Goal: Task Accomplishment & Management: Manage account settings

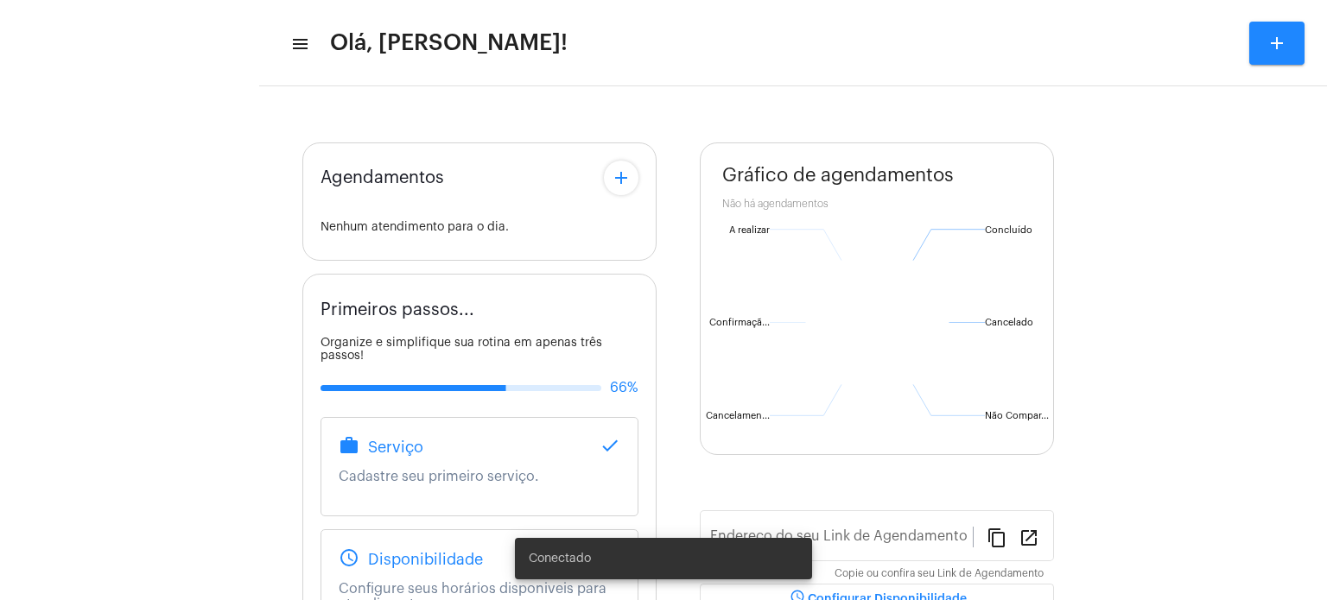
type input "[URL][DOMAIN_NAME]"
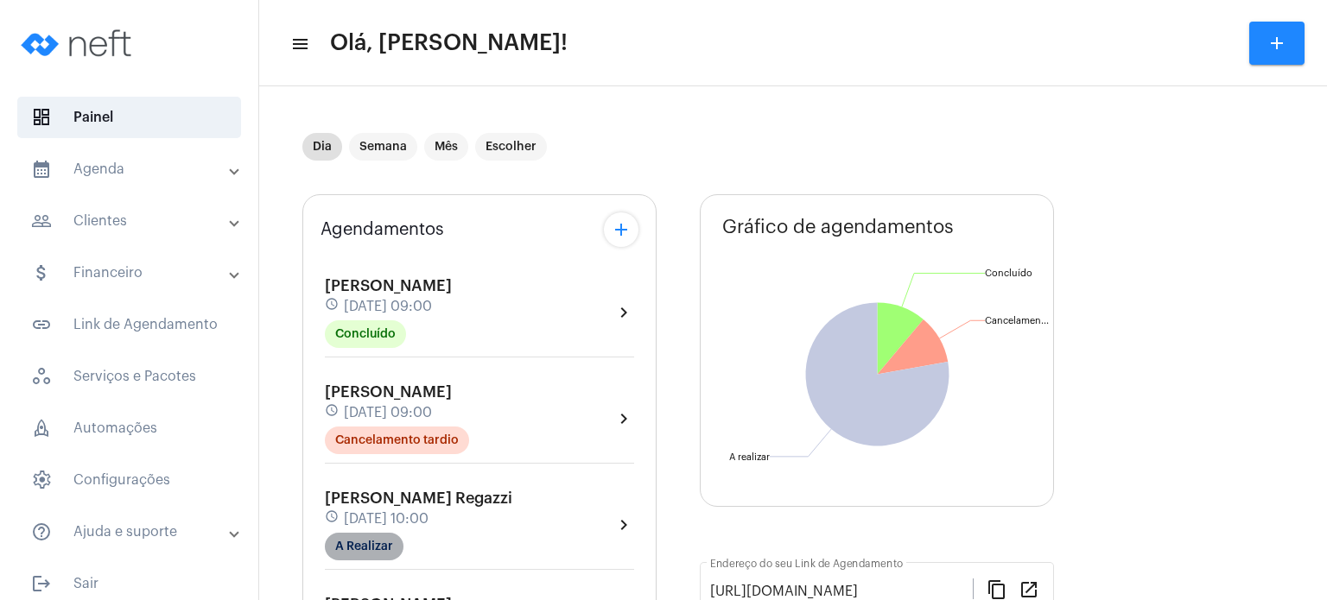
click at [383, 541] on mat-chip "A Realizar" at bounding box center [364, 547] width 79 height 28
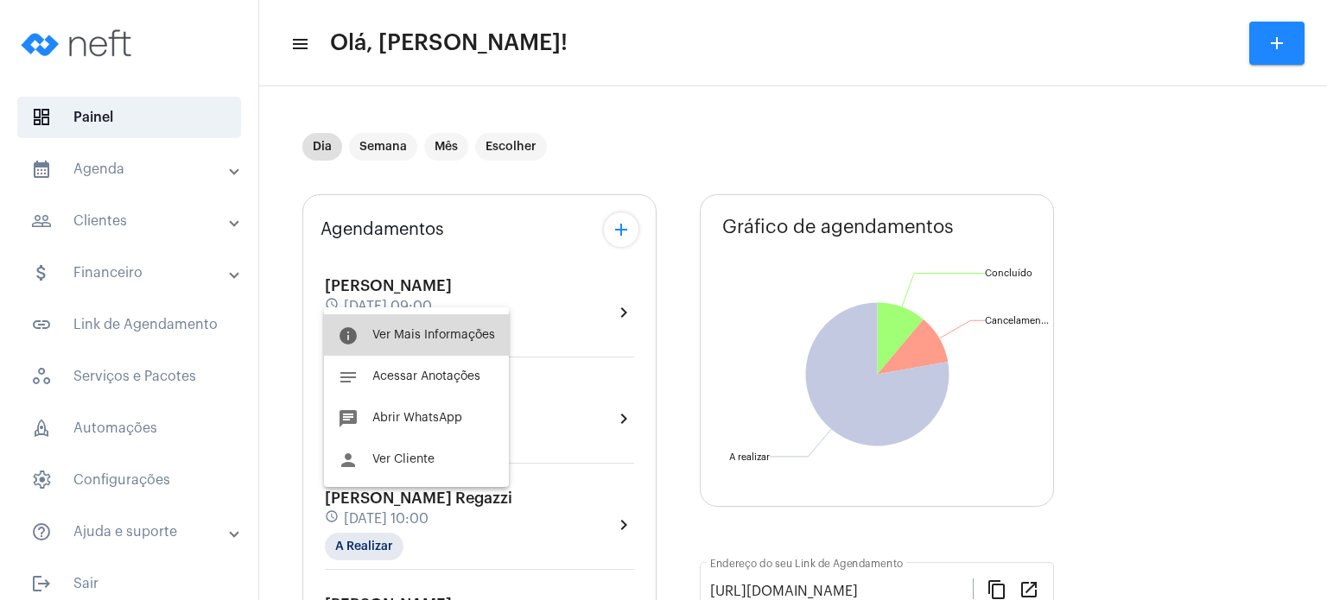
click at [459, 326] on button "info Ver Mais Informações" at bounding box center [416, 334] width 185 height 41
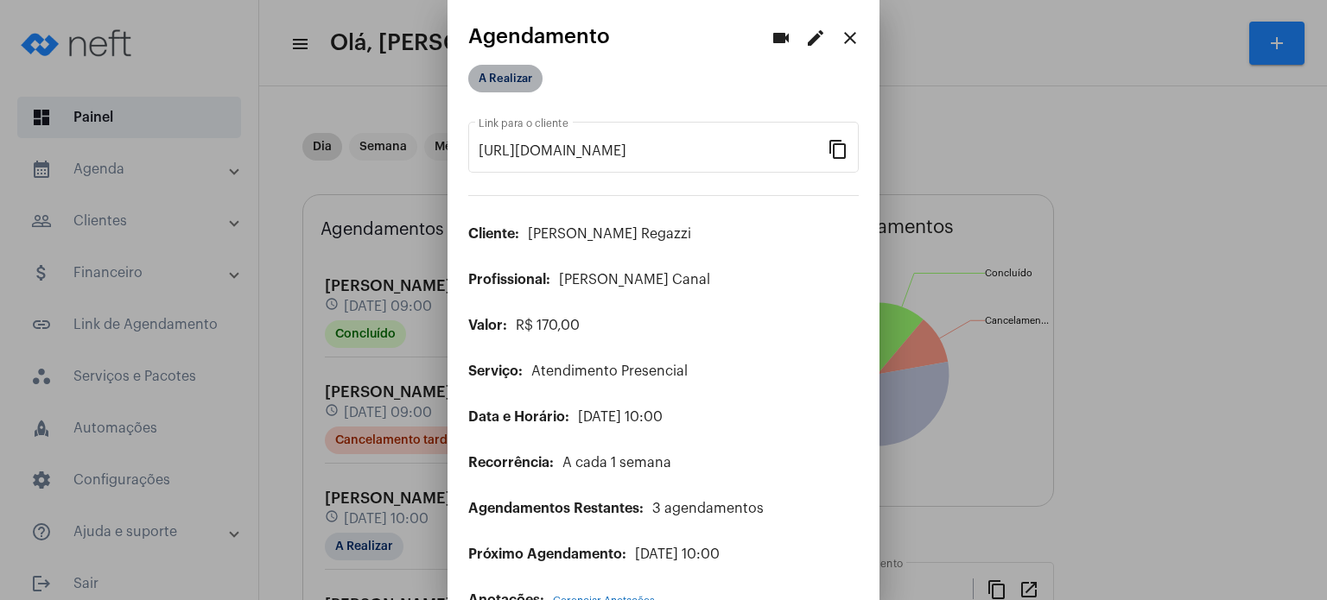
click at [518, 80] on mat-chip "A Realizar" at bounding box center [505, 79] width 74 height 28
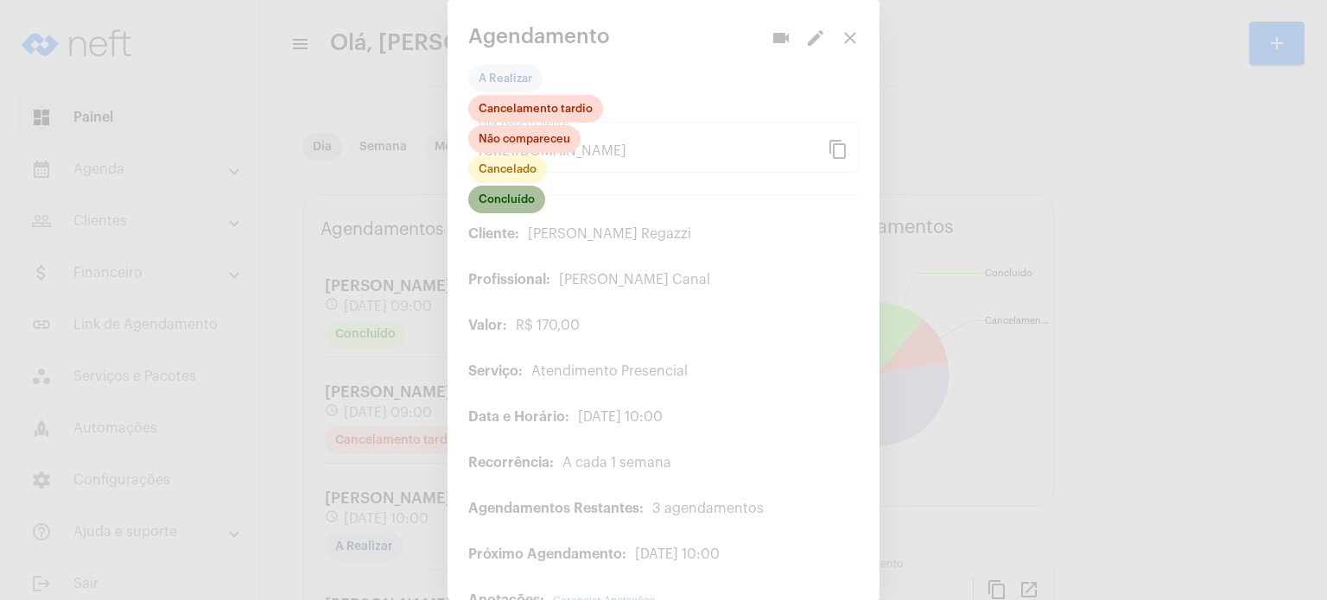
click at [532, 196] on mat-chip "Concluído" at bounding box center [506, 200] width 77 height 28
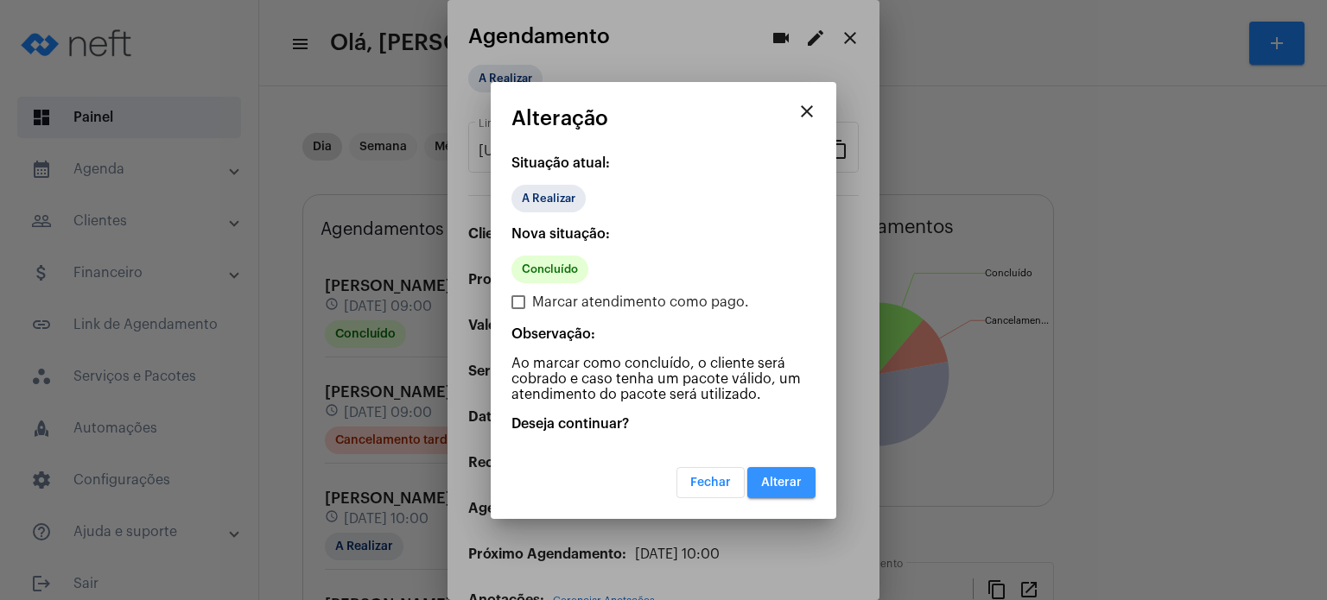
click at [787, 488] on button "Alterar" at bounding box center [781, 482] width 68 height 31
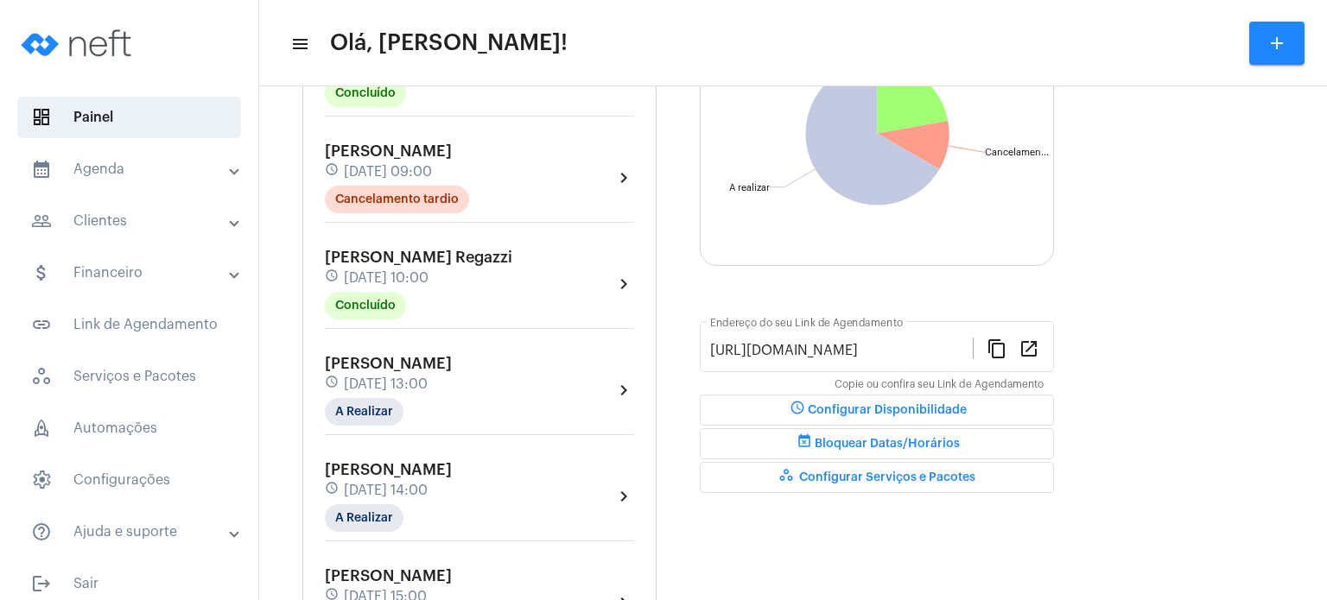
scroll to position [282, 0]
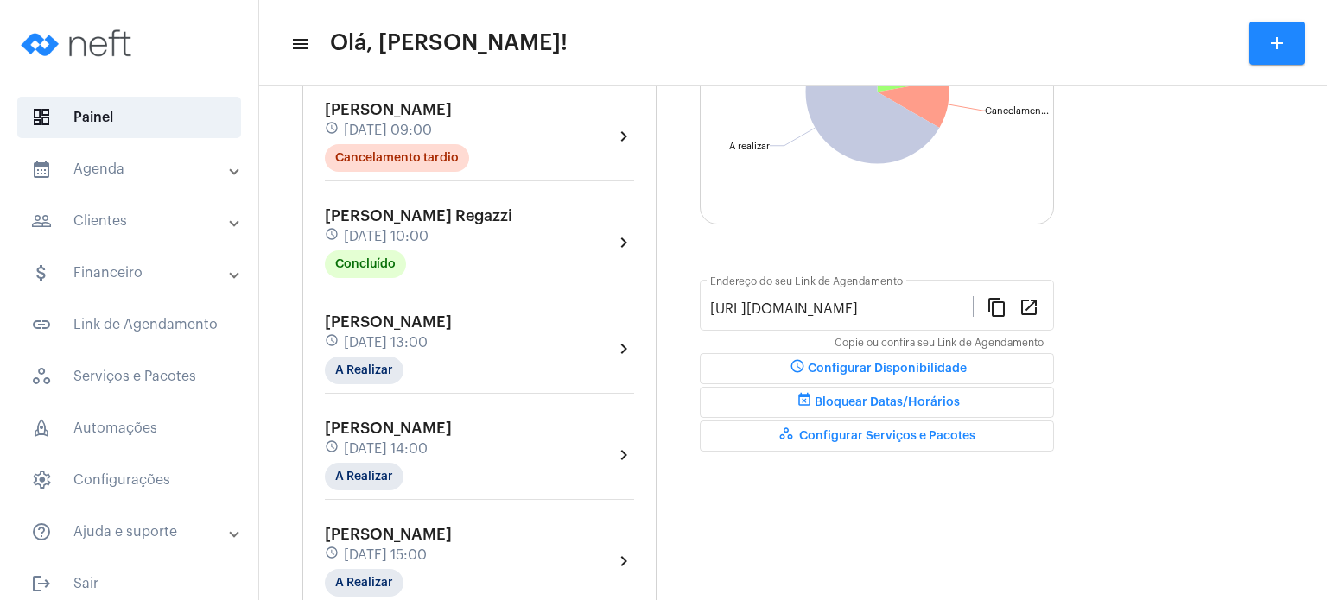
click at [410, 340] on span "[DATE] 13:00" at bounding box center [386, 343] width 84 height 16
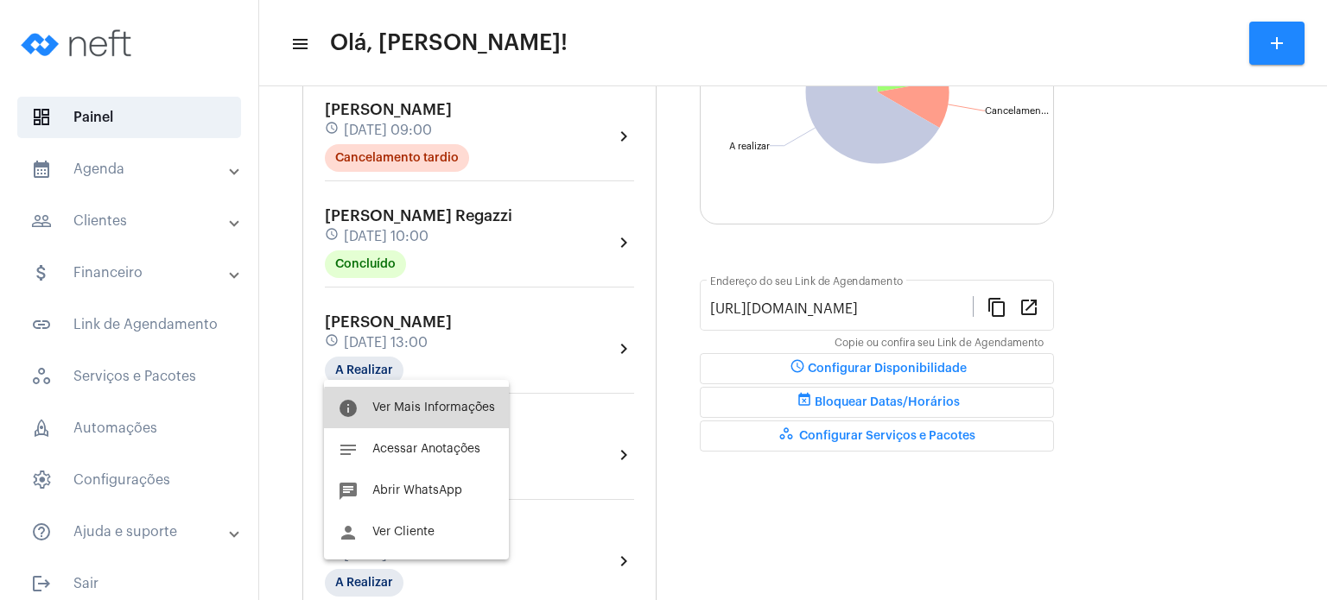
click at [420, 415] on button "info Ver Mais Informações" at bounding box center [416, 407] width 185 height 41
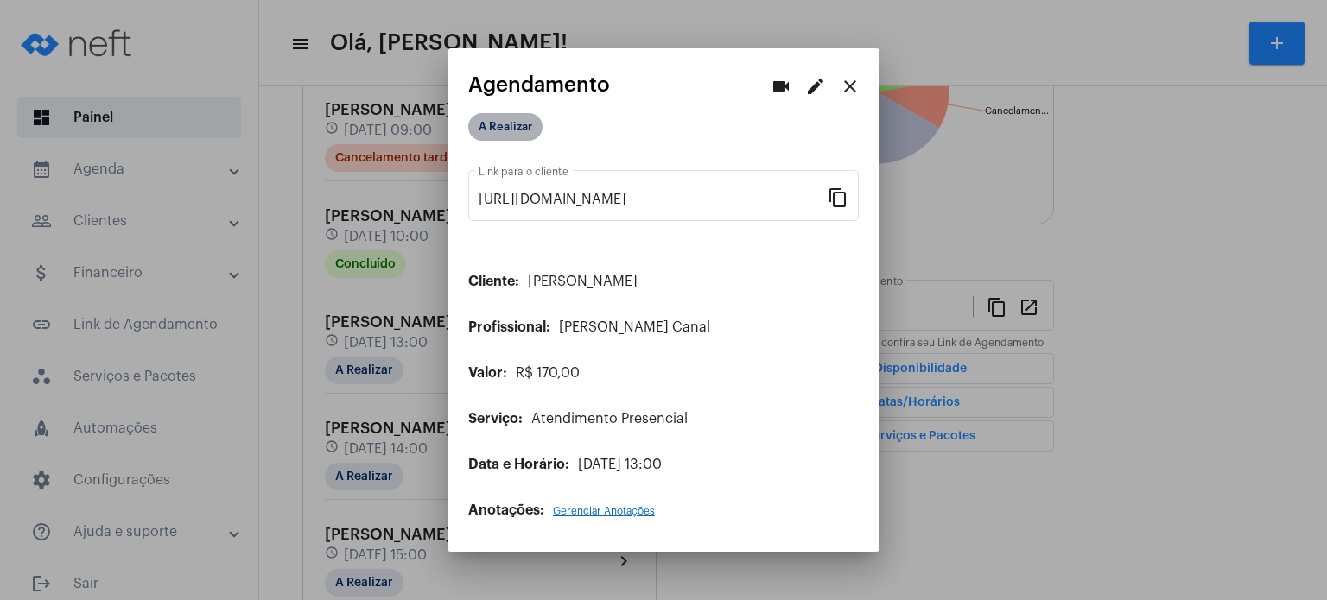
click at [513, 136] on mat-chip "A Realizar" at bounding box center [505, 127] width 74 height 28
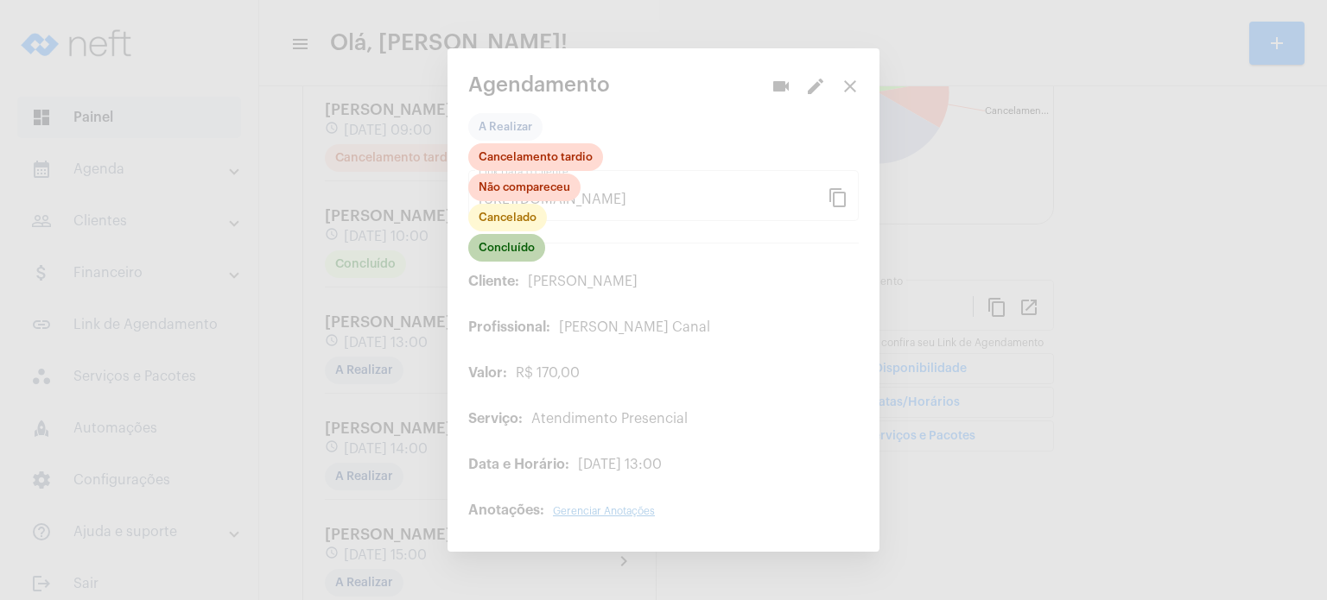
click at [509, 249] on mat-chip "Concluído" at bounding box center [506, 248] width 77 height 28
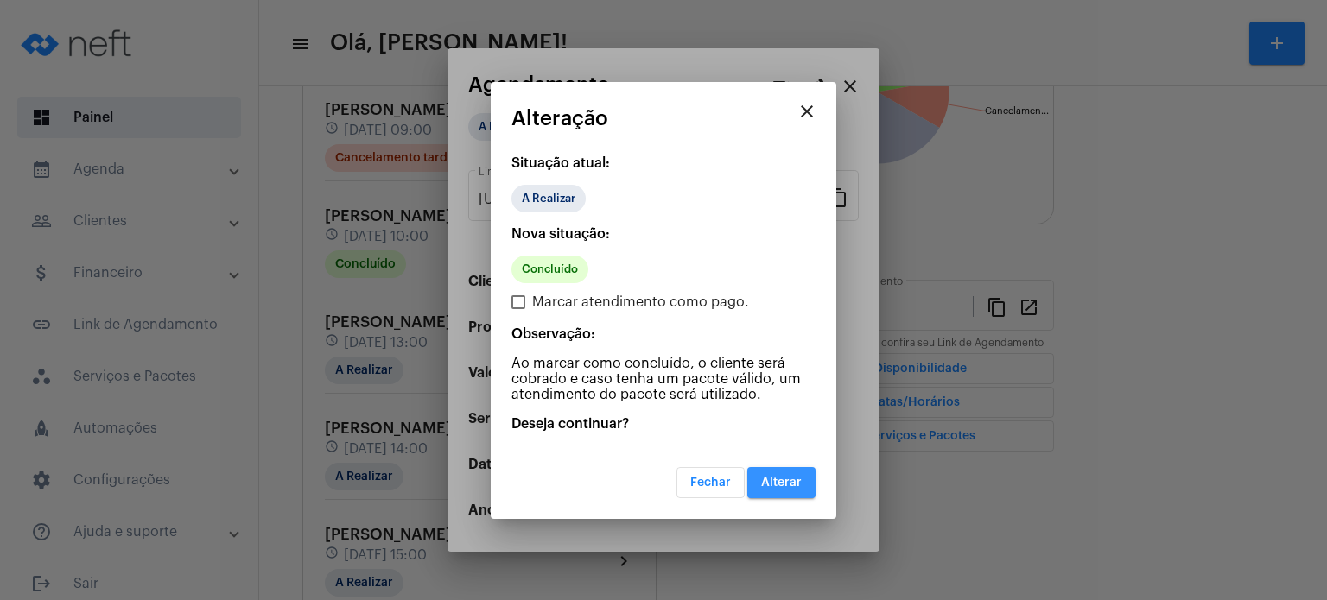
click at [788, 477] on span "Alterar" at bounding box center [781, 483] width 41 height 12
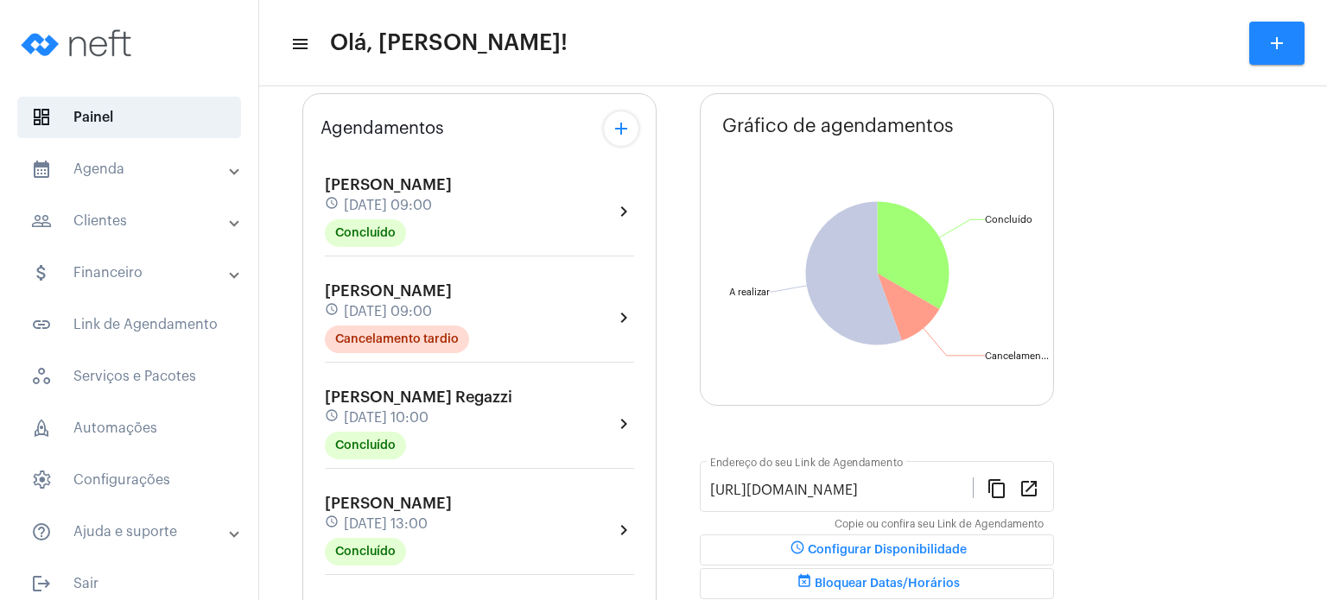
scroll to position [69, 0]
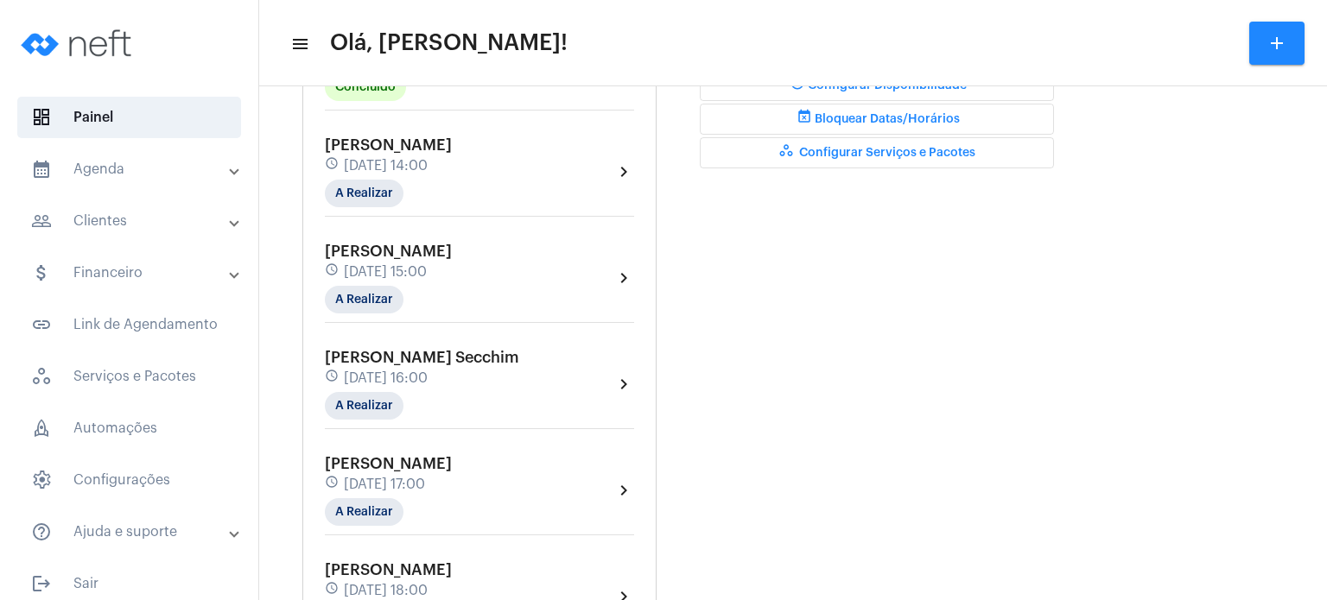
scroll to position [553, 0]
